Goal: Task Accomplishment & Management: Manage account settings

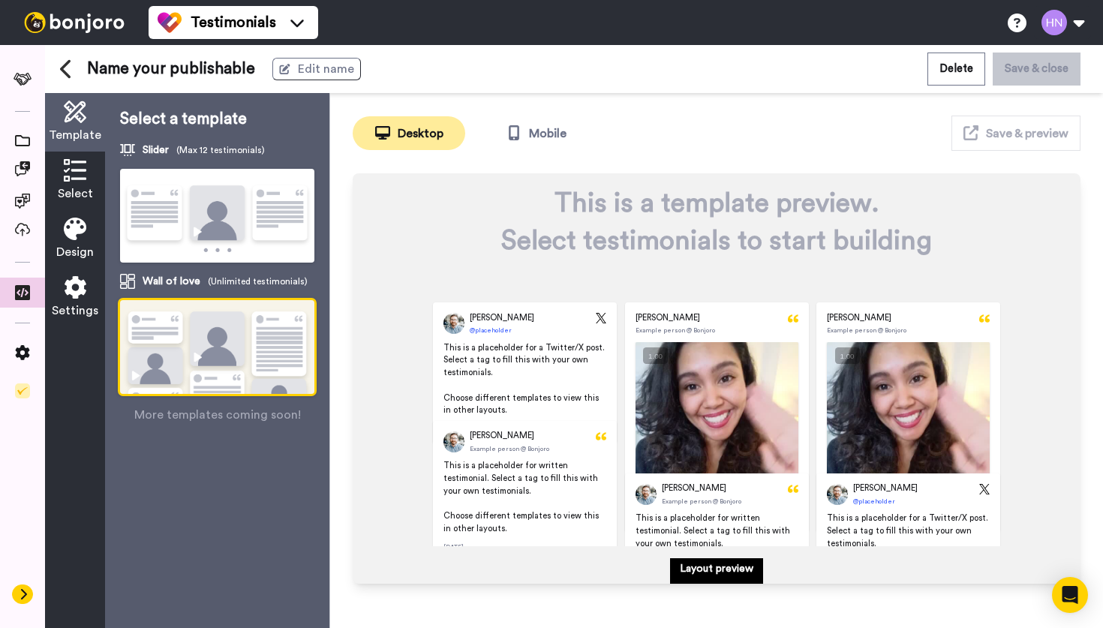
click at [27, 594] on icon at bounding box center [23, 594] width 9 height 12
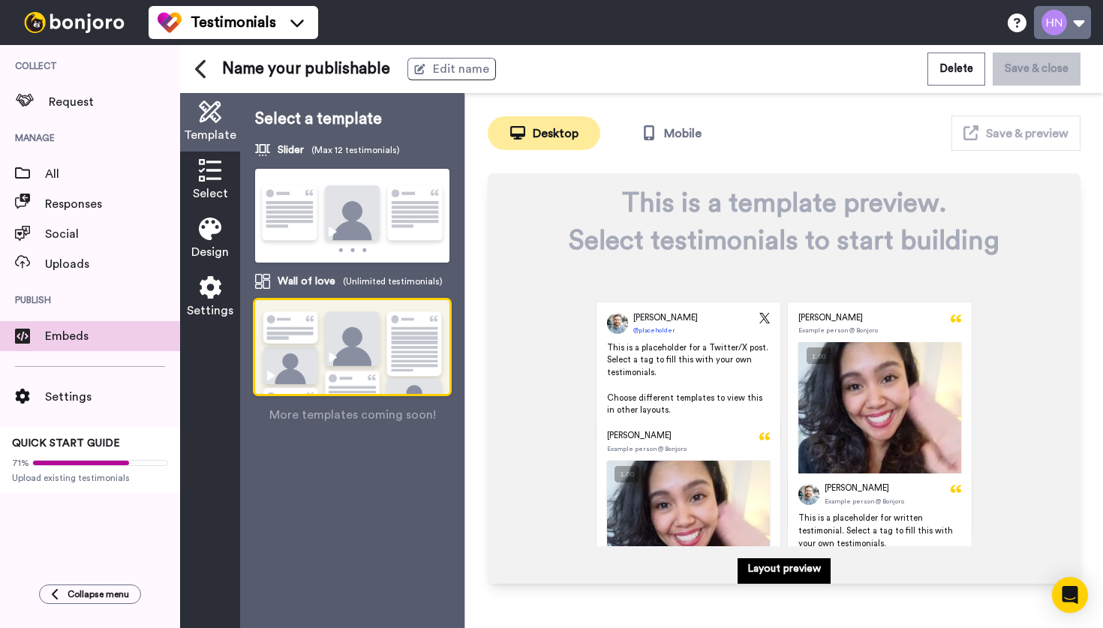
click at [1058, 17] on button at bounding box center [1062, 22] width 57 height 33
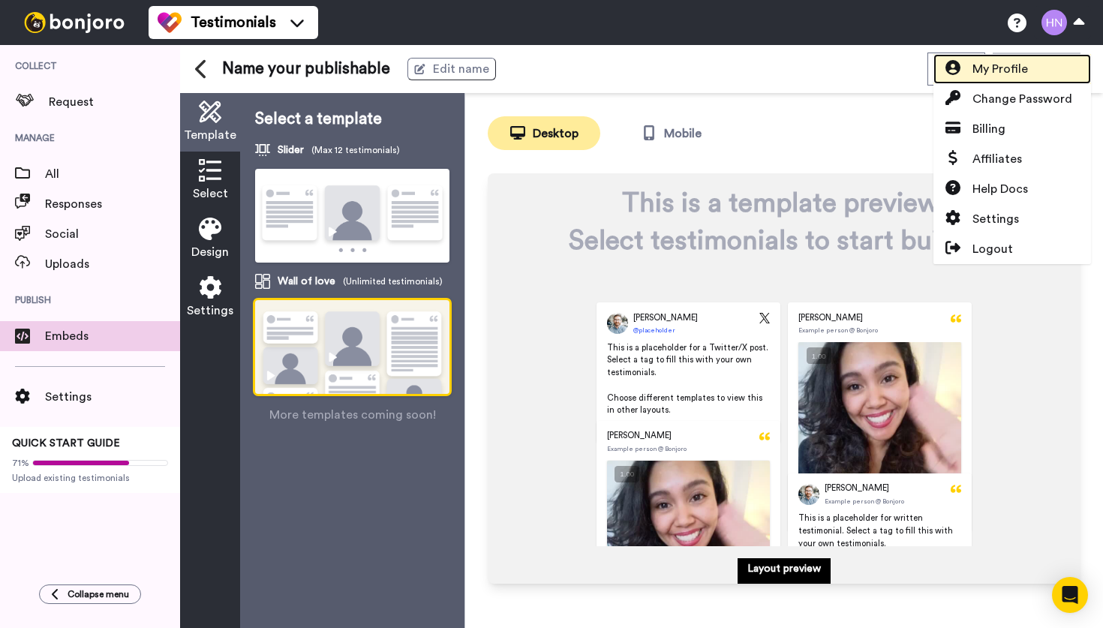
click at [993, 71] on span "My Profile" at bounding box center [1000, 69] width 56 height 18
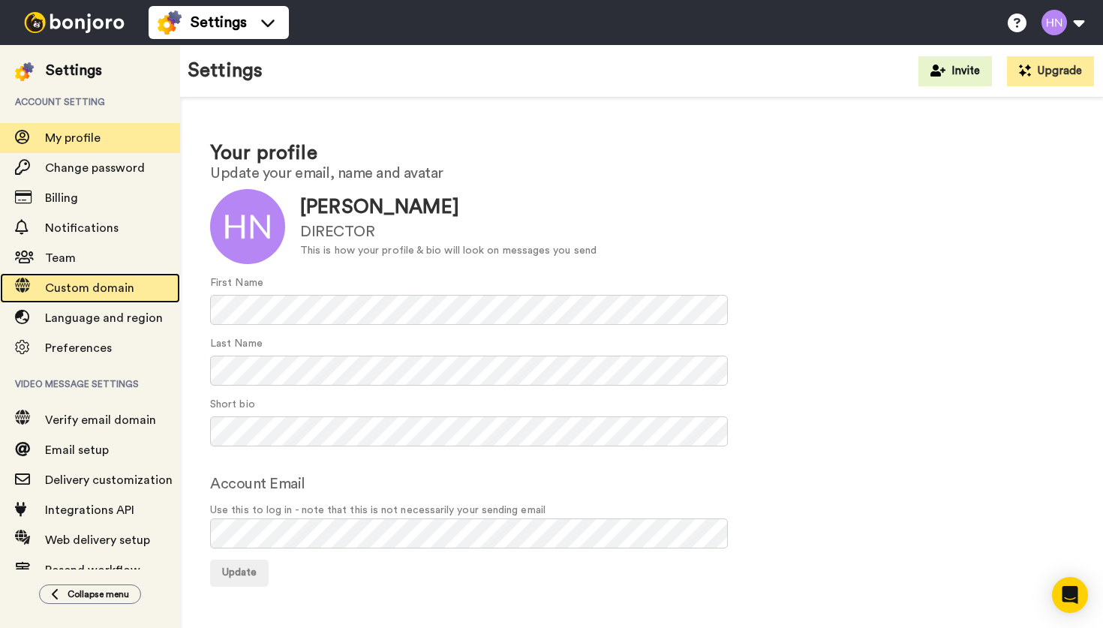
click at [81, 282] on span "Custom domain" at bounding box center [89, 288] width 89 height 12
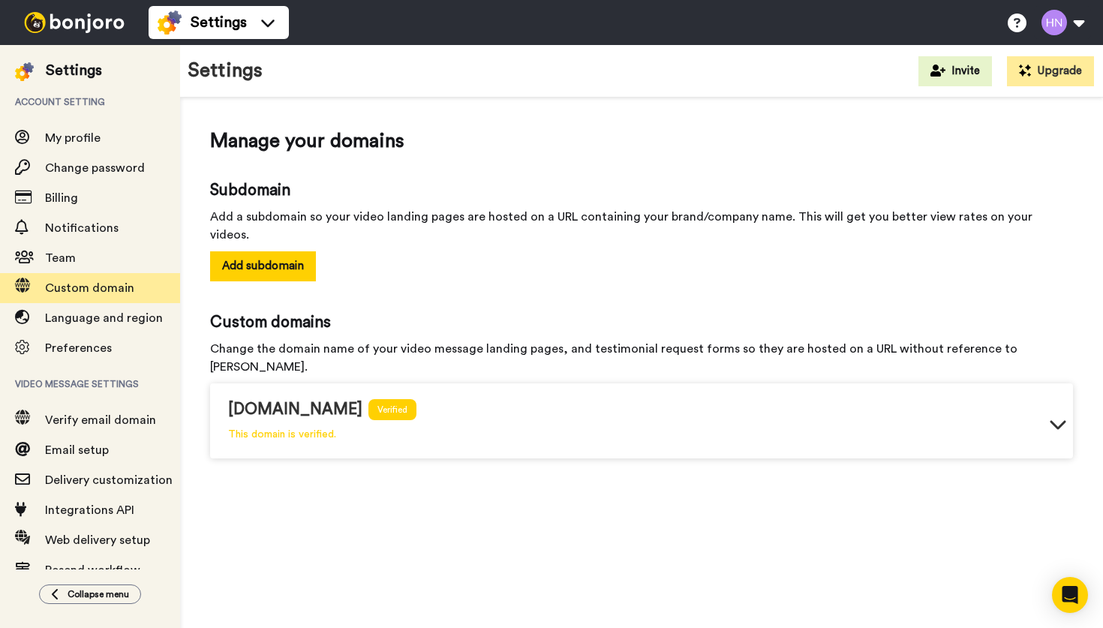
click at [1060, 415] on icon at bounding box center [1058, 424] width 18 height 18
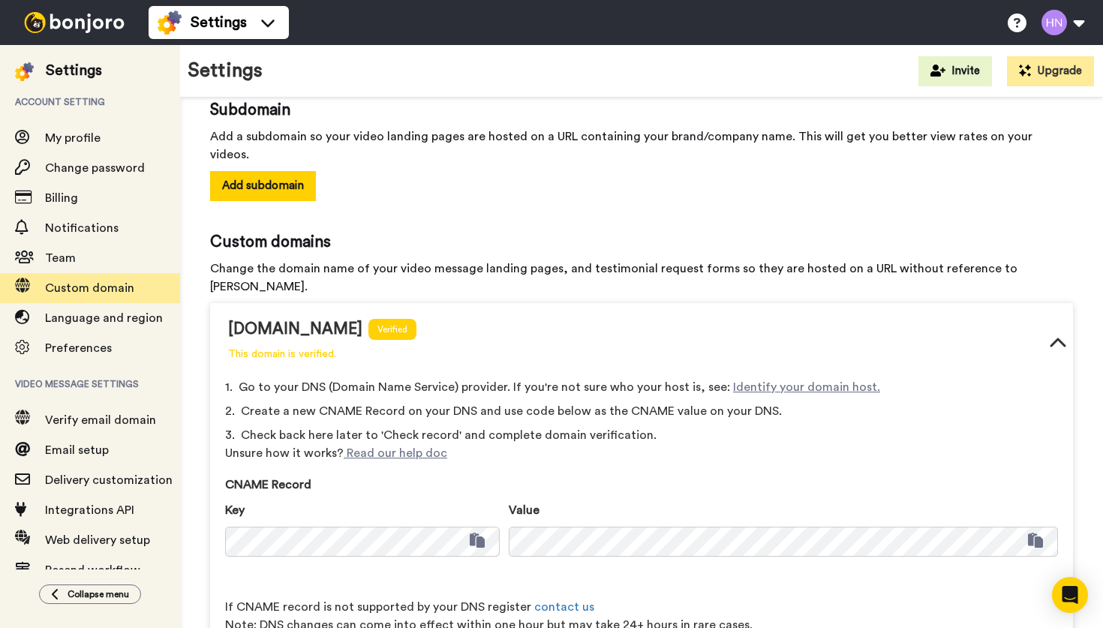
scroll to position [135, 0]
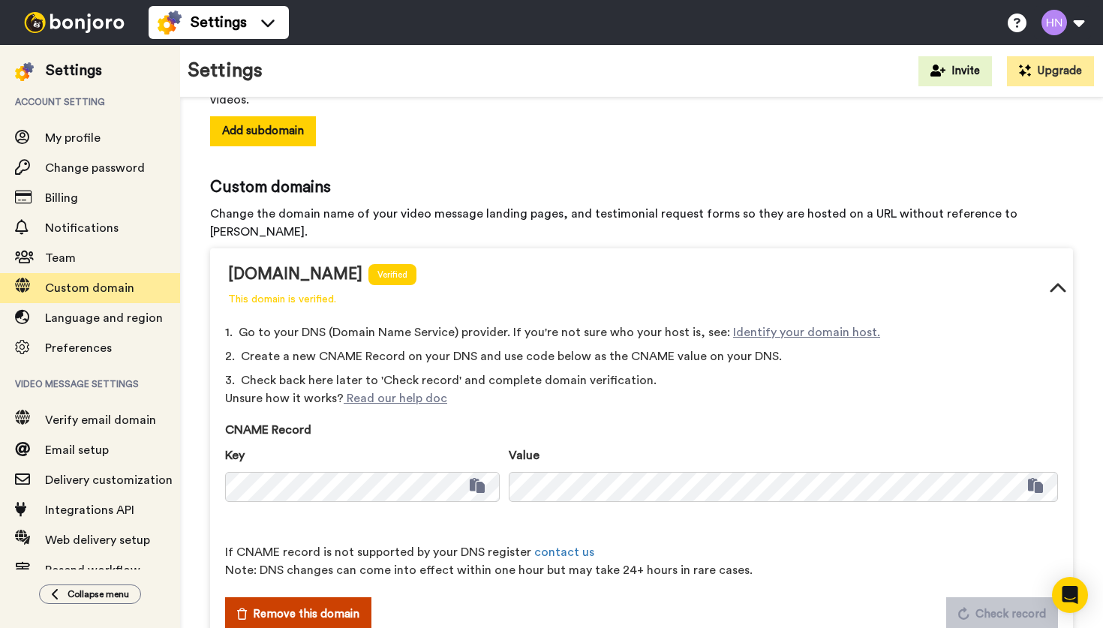
click at [353, 605] on span "Remove this domain" at bounding box center [306, 614] width 107 height 18
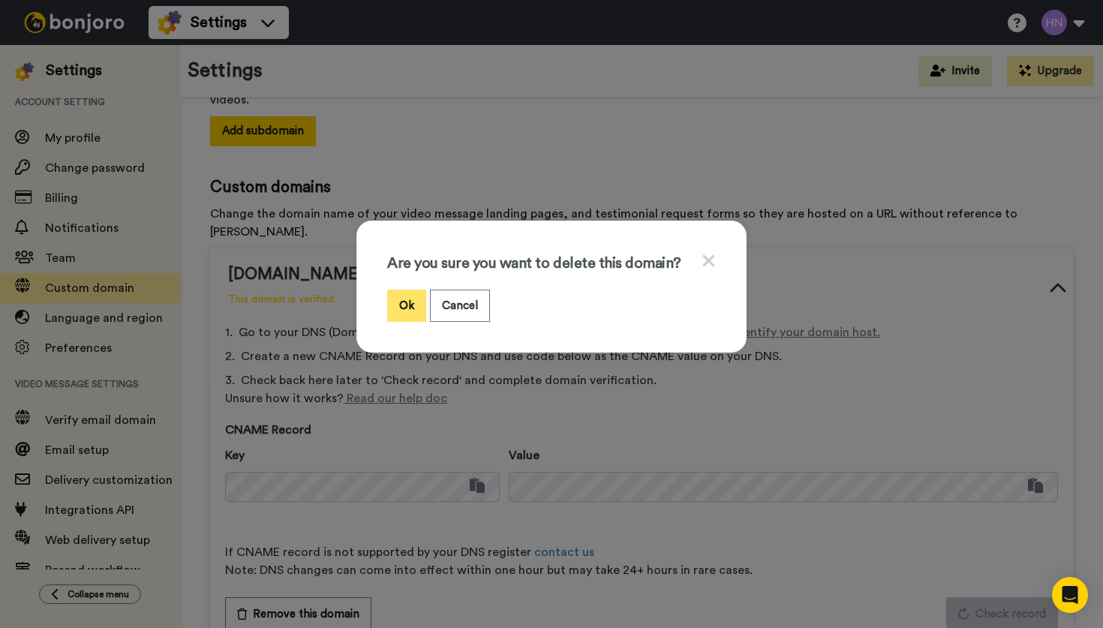
click at [408, 302] on button "Ok" at bounding box center [406, 306] width 39 height 32
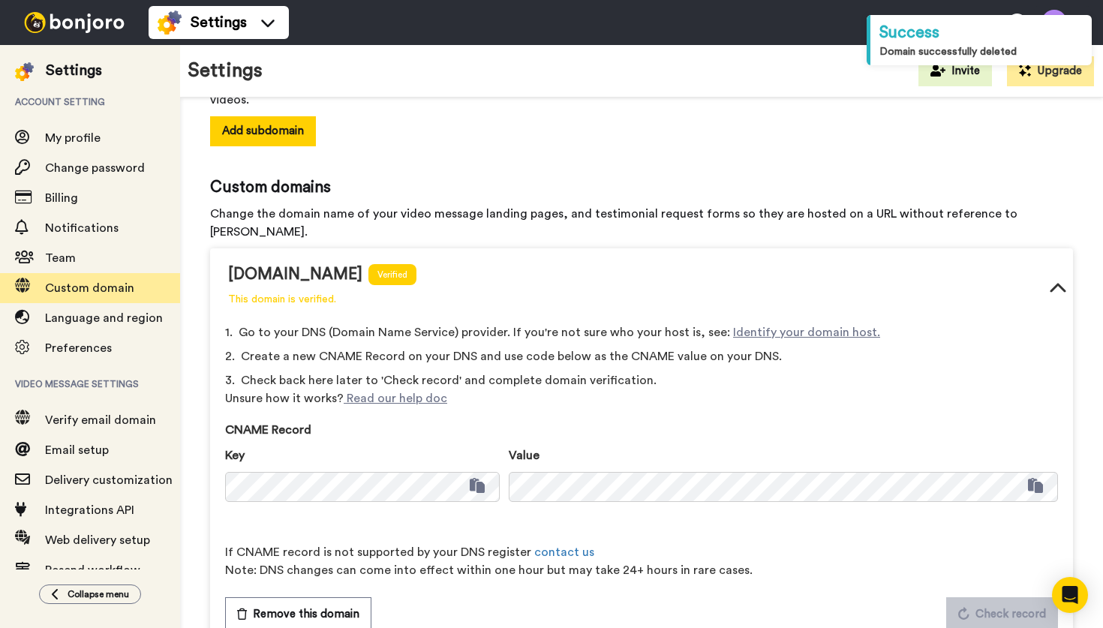
scroll to position [0, 0]
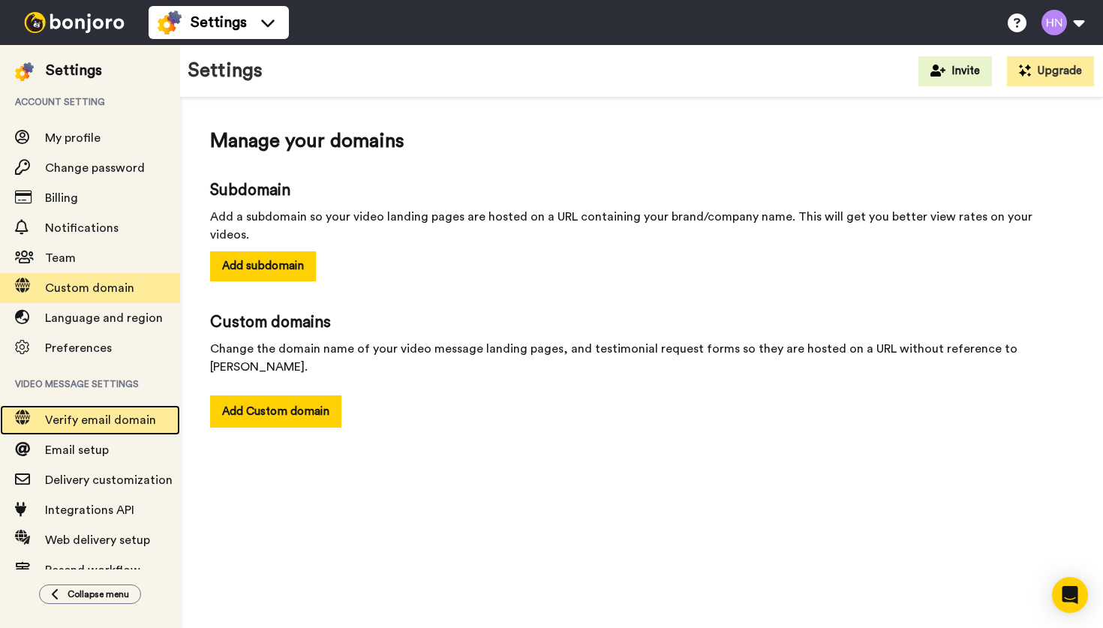
click at [125, 426] on span "Verify email domain" at bounding box center [100, 420] width 111 height 12
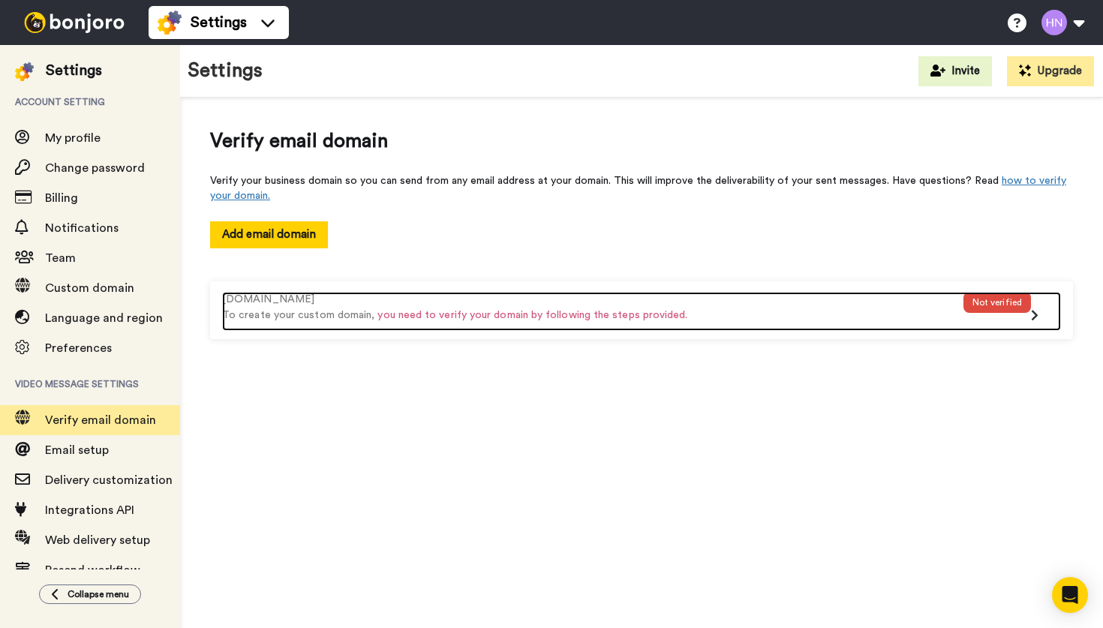
click at [1029, 305] on div "Not verified" at bounding box center [997, 302] width 68 height 21
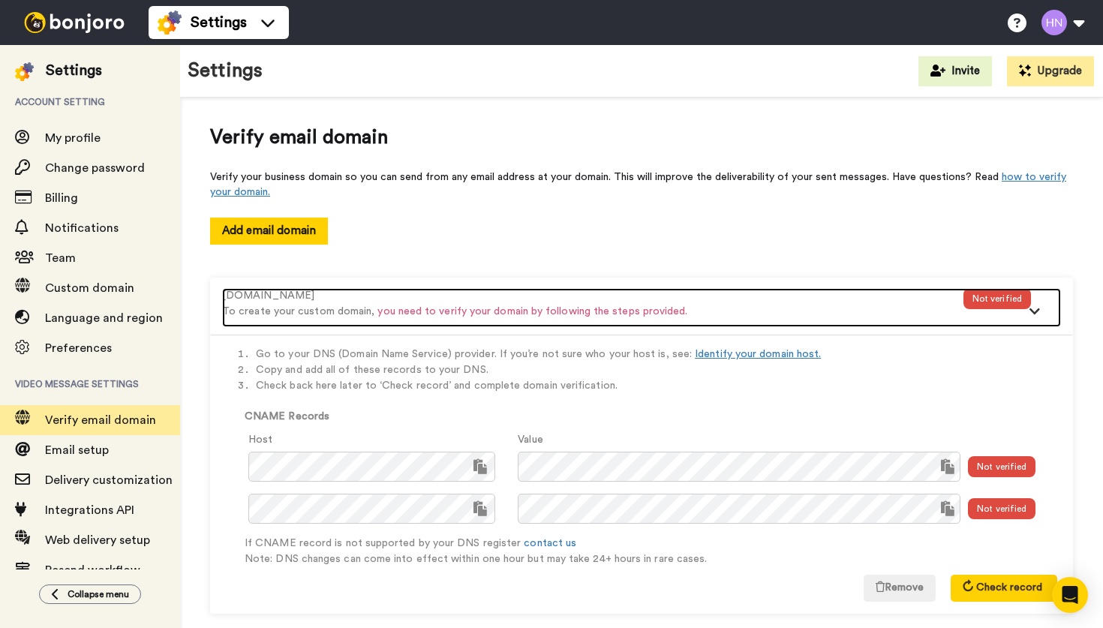
scroll to position [24, 0]
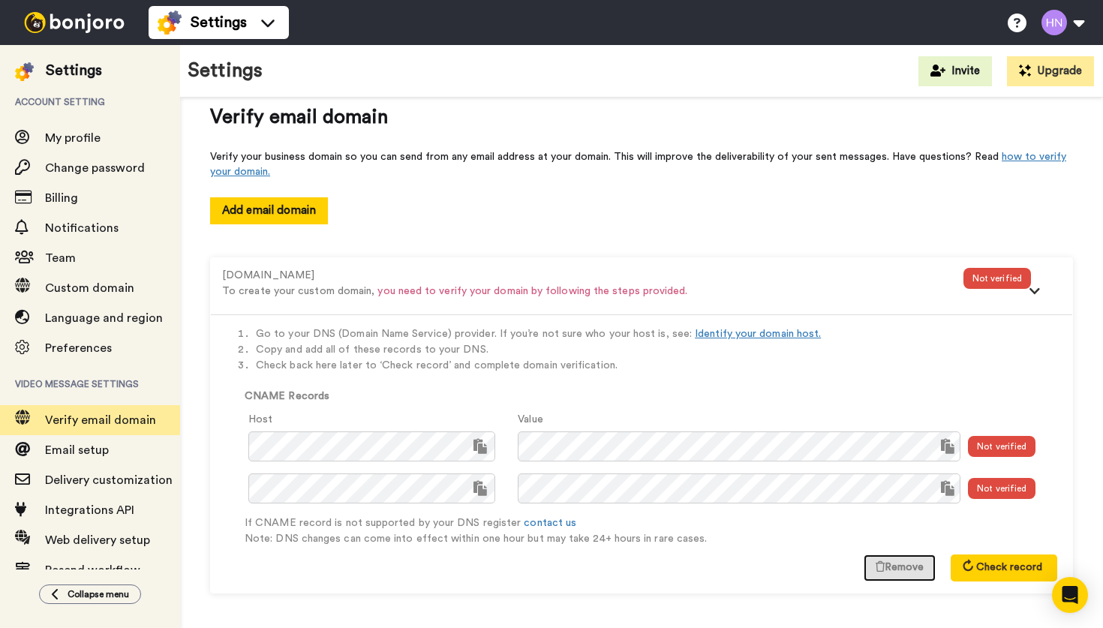
click at [900, 571] on button "Remove" at bounding box center [900, 567] width 72 height 27
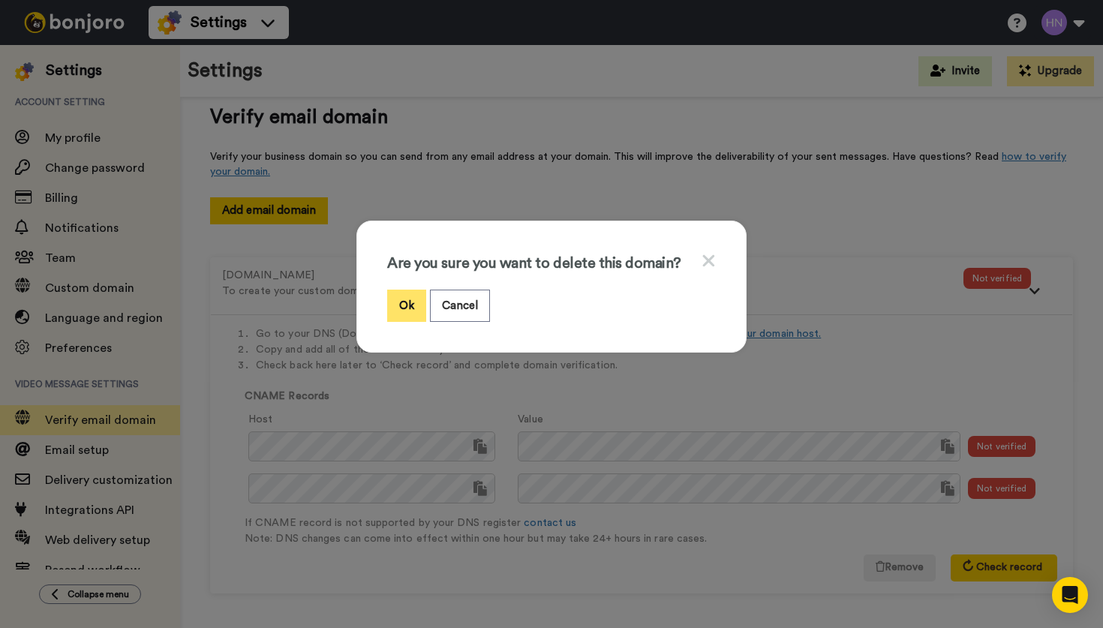
click at [406, 302] on button "Ok" at bounding box center [406, 306] width 39 height 32
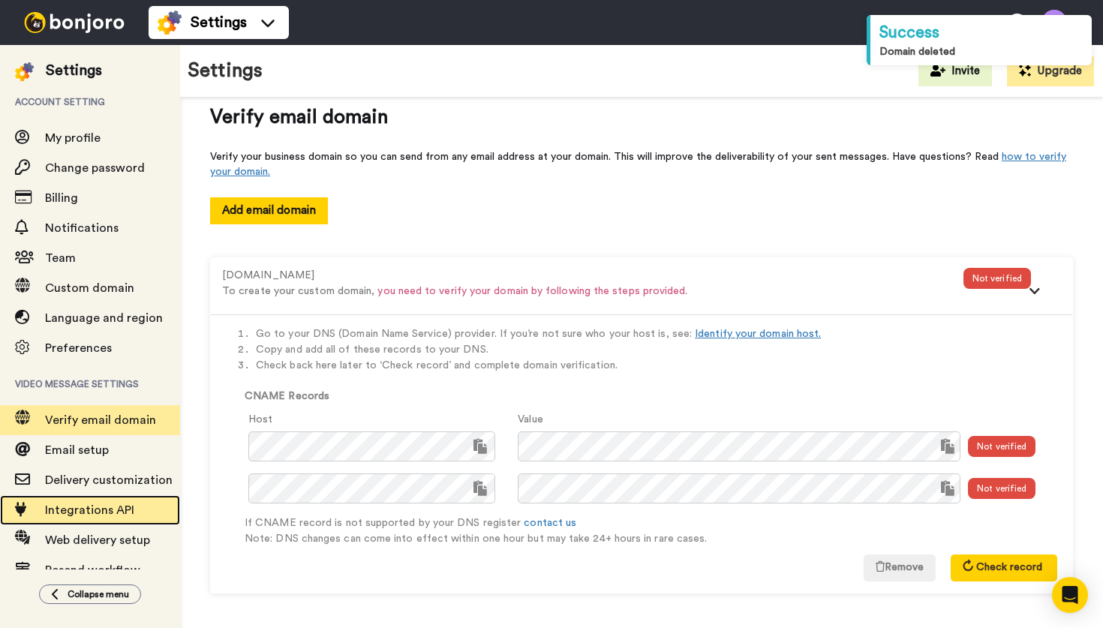
click at [104, 504] on span "Integrations API" at bounding box center [89, 510] width 89 height 12
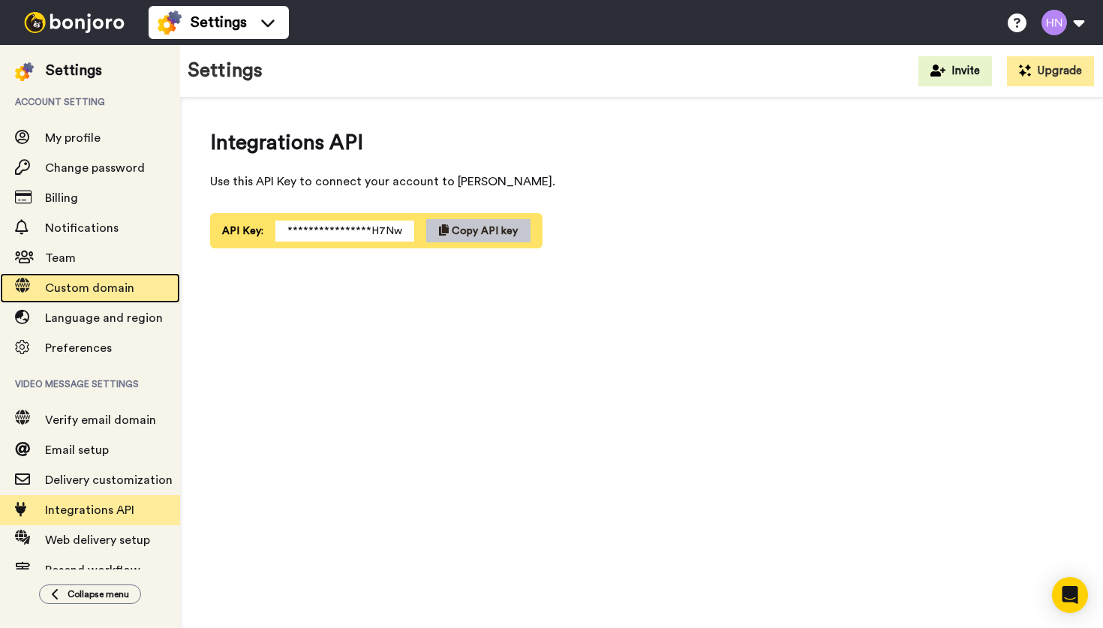
click at [76, 292] on span "Custom domain" at bounding box center [89, 288] width 89 height 12
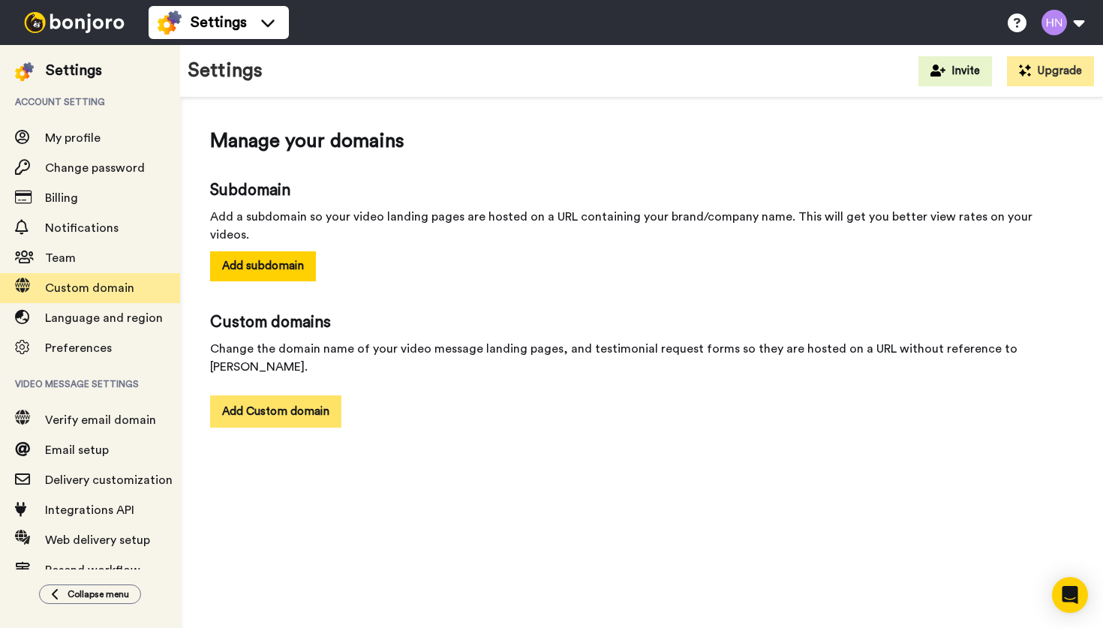
click at [259, 395] on button "Add Custom domain" at bounding box center [275, 411] width 131 height 32
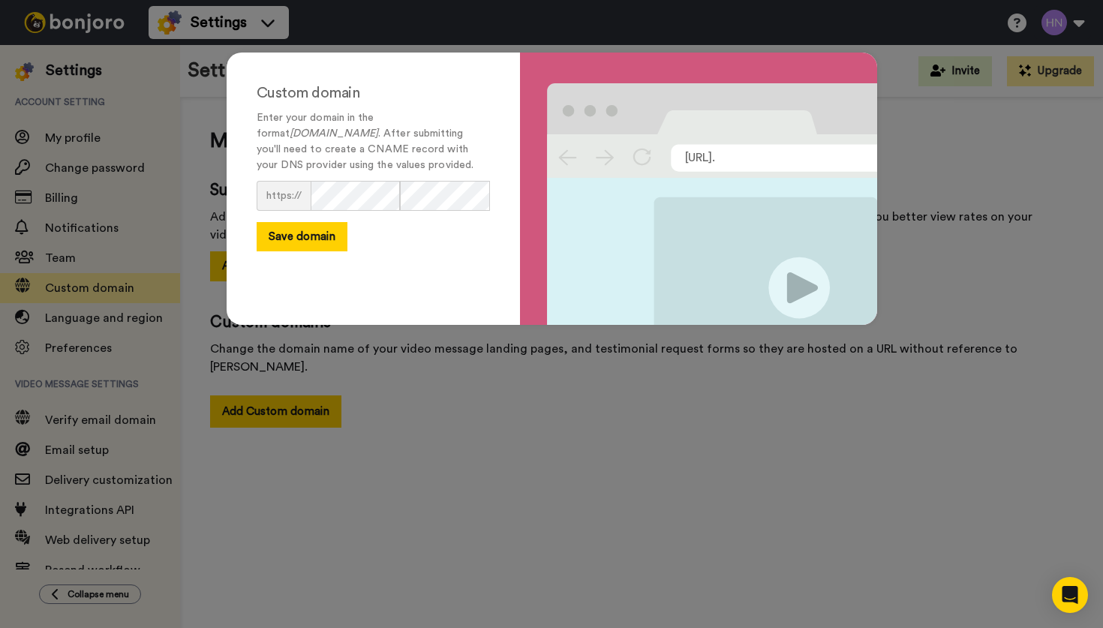
click at [842, 462] on div "Custom domain Enter your domain in the format subdomain.yourdomain.com . After …" at bounding box center [551, 314] width 1103 height 628
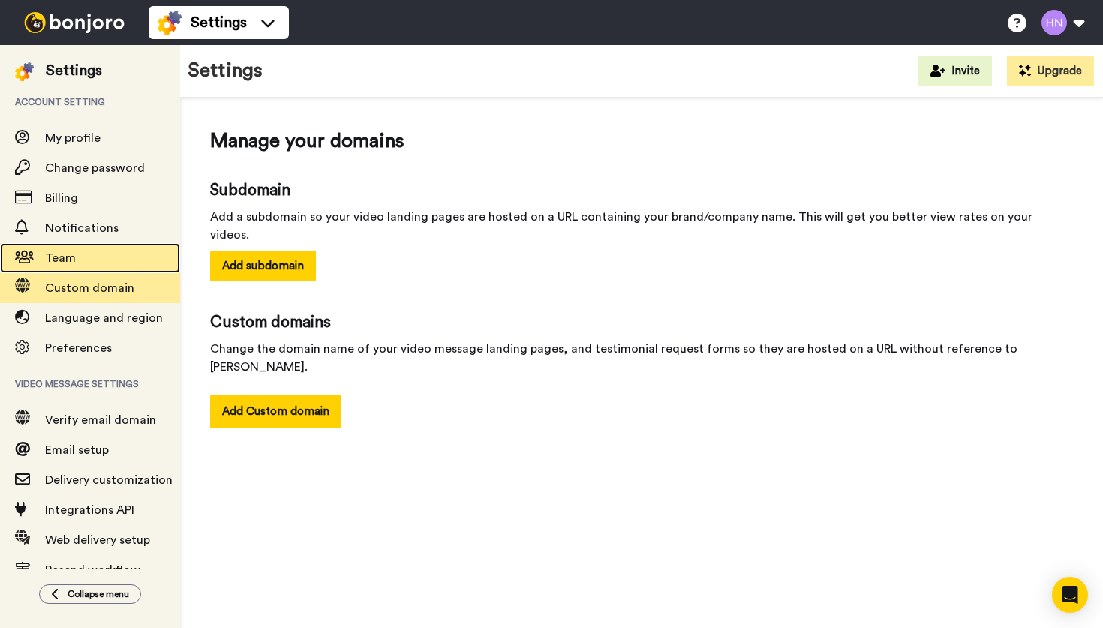
click at [84, 251] on span "Team" at bounding box center [112, 258] width 135 height 18
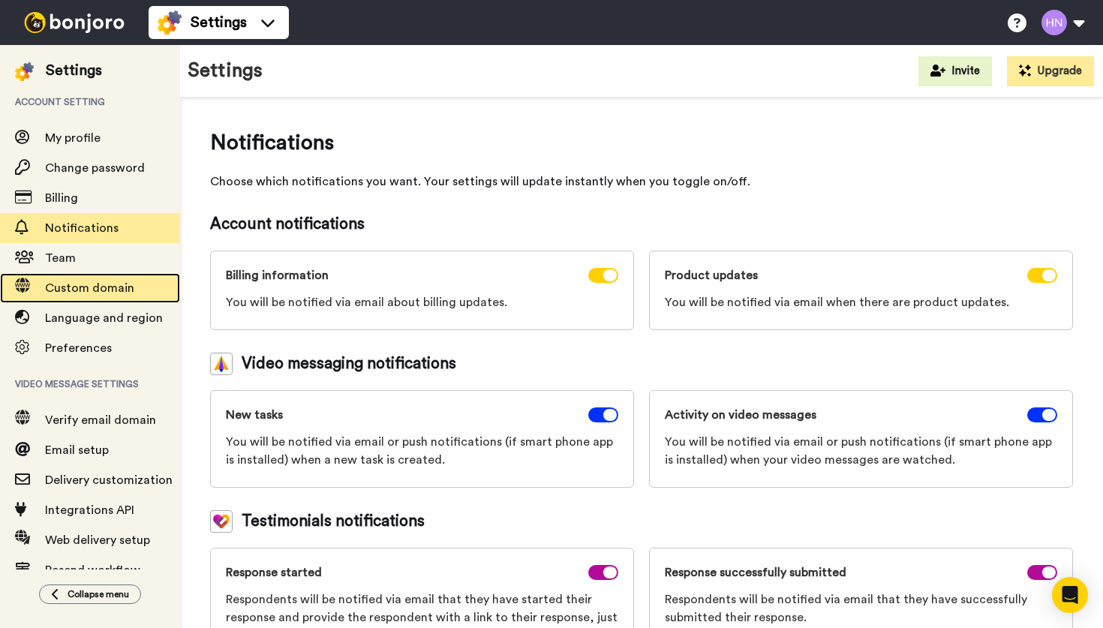
click at [87, 282] on span "Custom domain" at bounding box center [89, 288] width 89 height 12
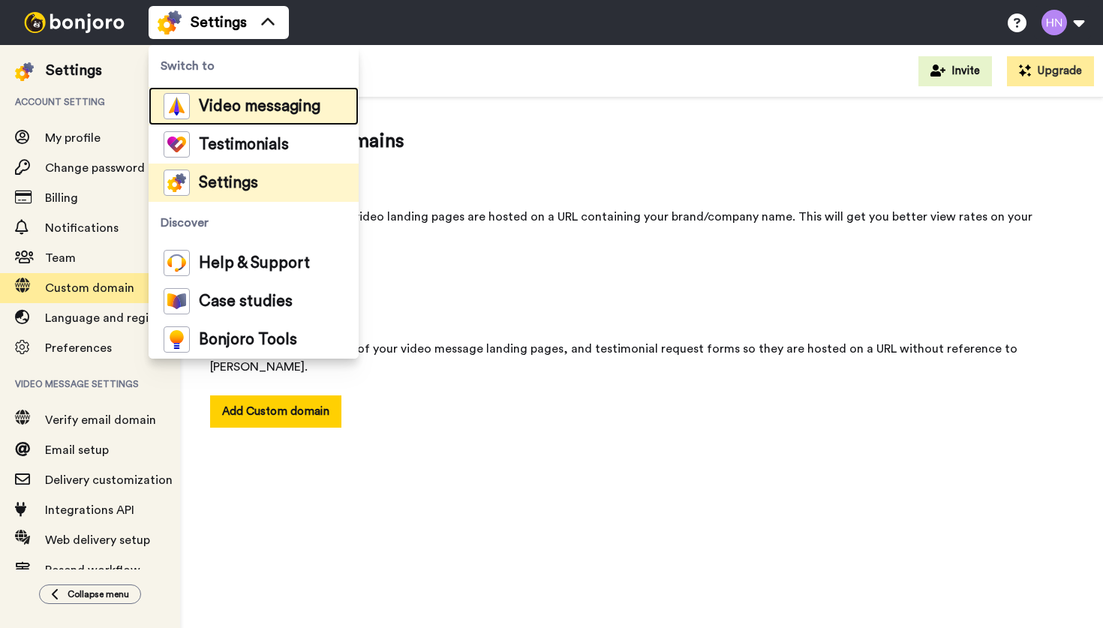
click at [211, 109] on span "Video messaging" at bounding box center [260, 106] width 122 height 15
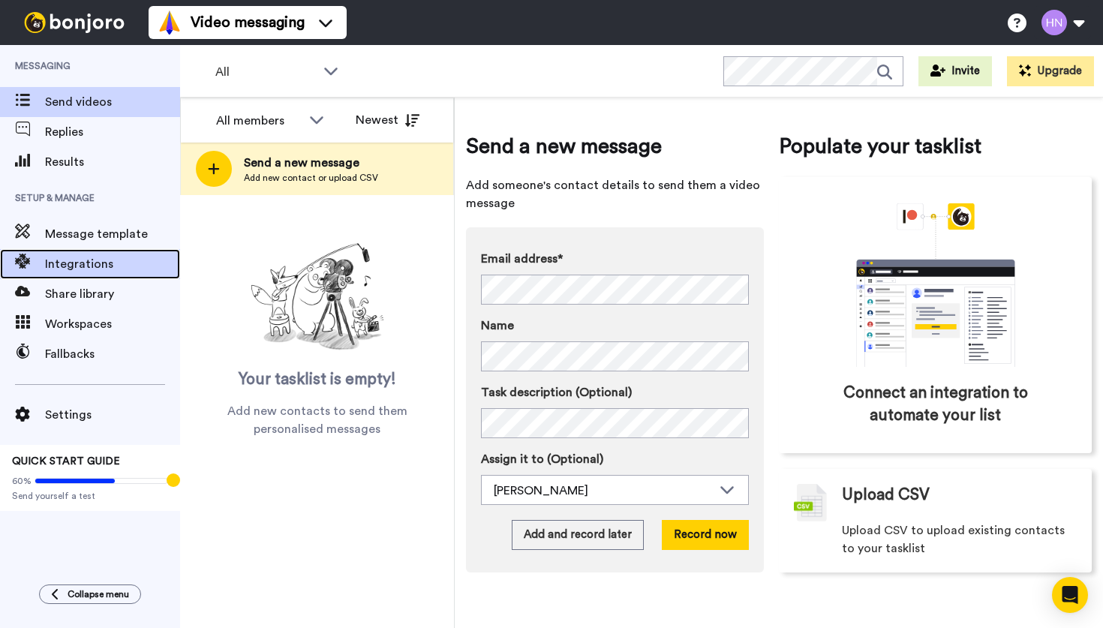
click at [82, 258] on span "Integrations" at bounding box center [112, 264] width 135 height 18
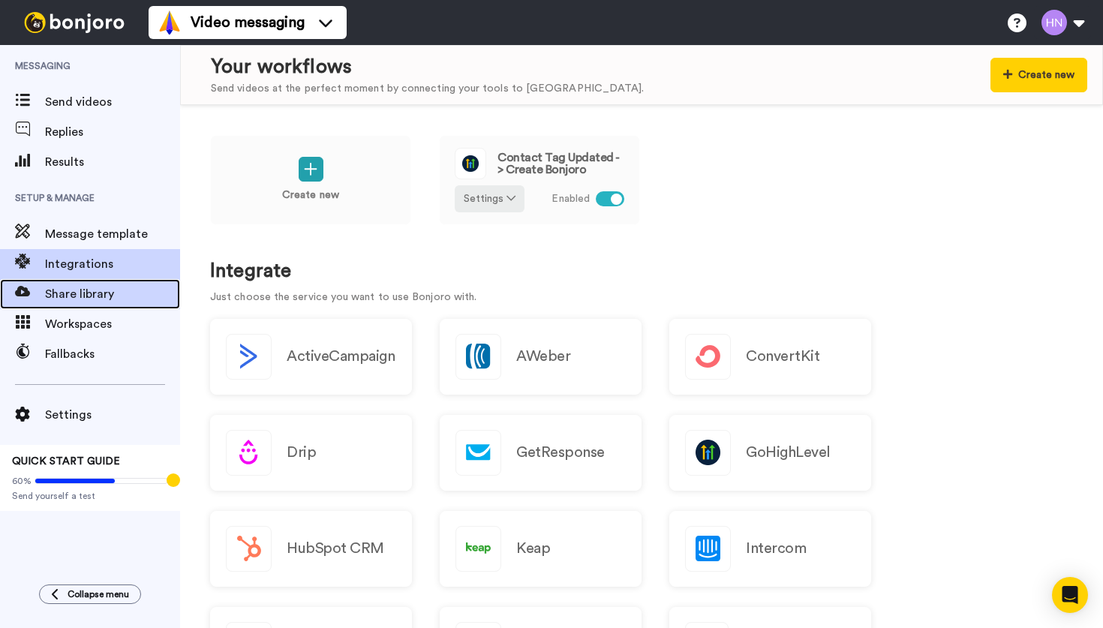
click at [87, 292] on span "Share library" at bounding box center [112, 294] width 135 height 18
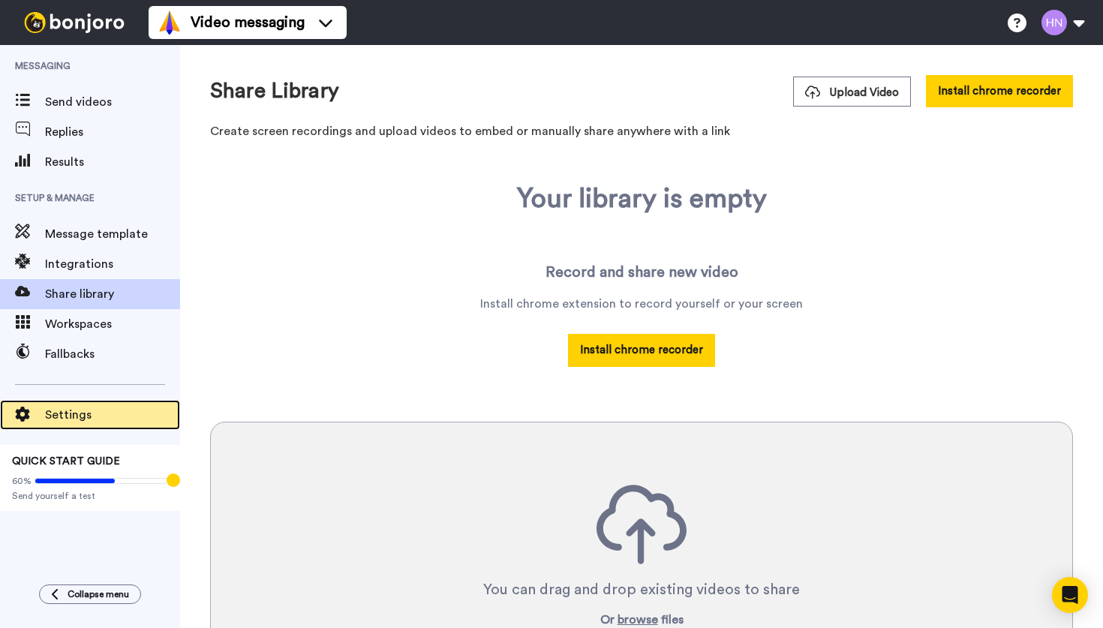
click at [84, 419] on span "Settings" at bounding box center [112, 415] width 135 height 18
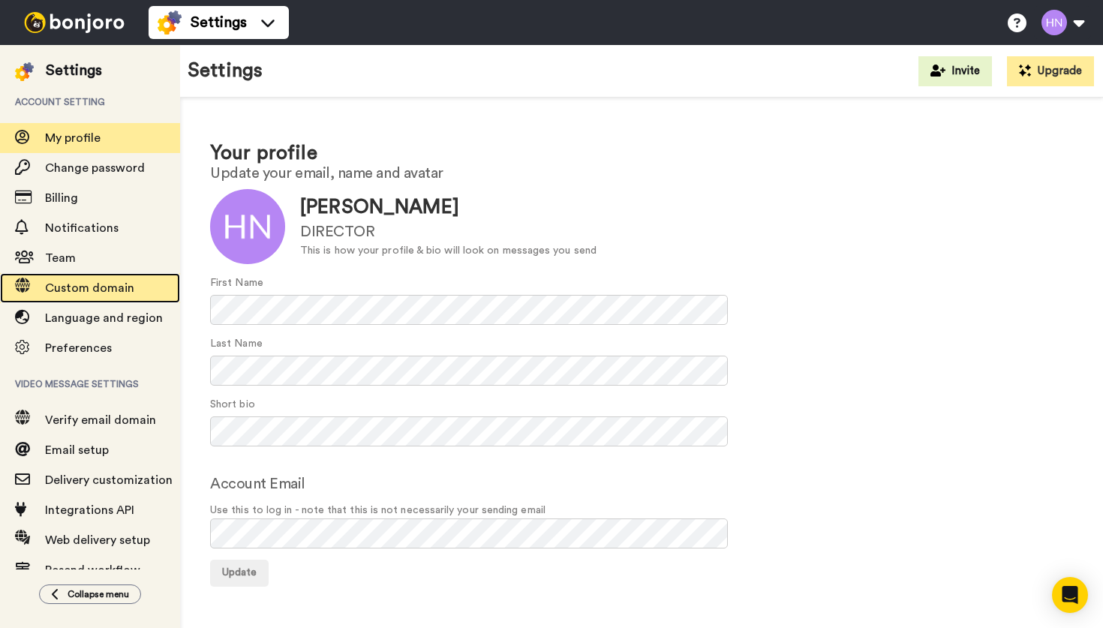
click at [92, 300] on div "Custom domain" at bounding box center [90, 288] width 180 height 30
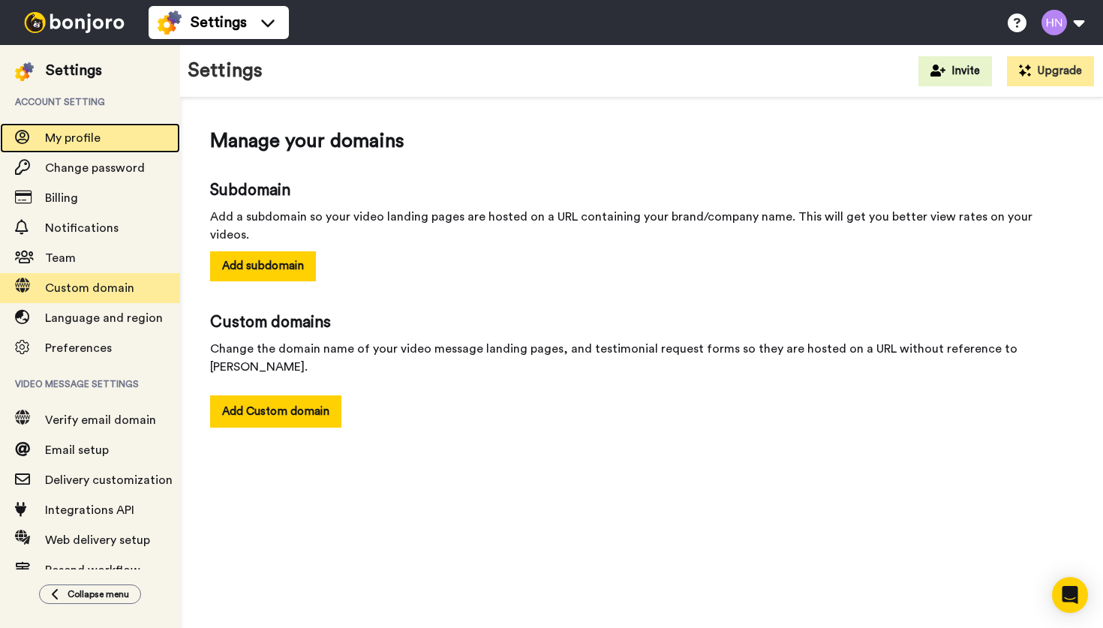
click at [81, 143] on span "My profile" at bounding box center [73, 138] width 56 height 12
